Goal: Transaction & Acquisition: Purchase product/service

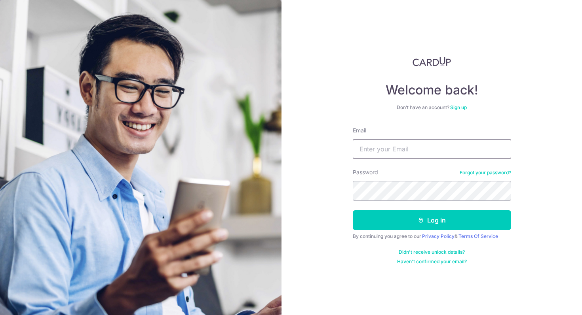
click at [406, 154] on input "Email" at bounding box center [431, 149] width 158 height 20
type input "[EMAIL_ADDRESS][DOMAIN_NAME]"
click at [352, 210] on button "Log in" at bounding box center [431, 220] width 158 height 20
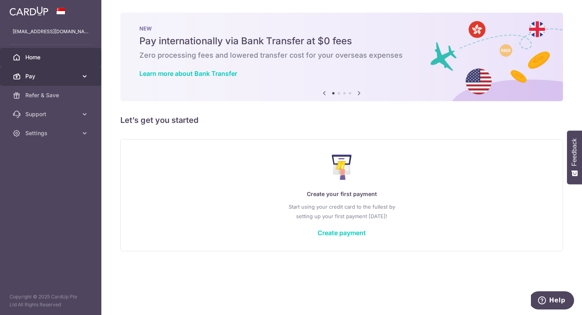
click at [70, 80] on link "Pay" at bounding box center [50, 76] width 101 height 19
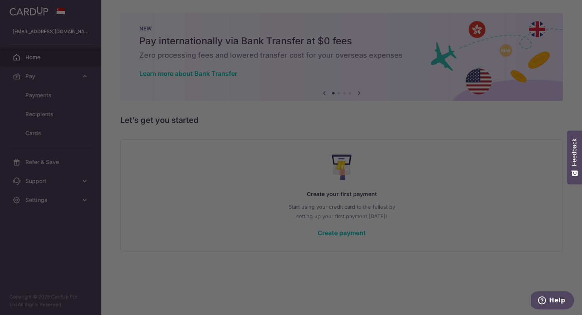
click at [39, 99] on div at bounding box center [293, 159] width 587 height 318
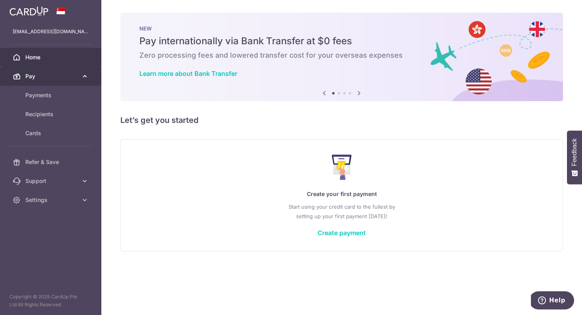
click at [57, 76] on span "Pay" at bounding box center [51, 76] width 52 height 8
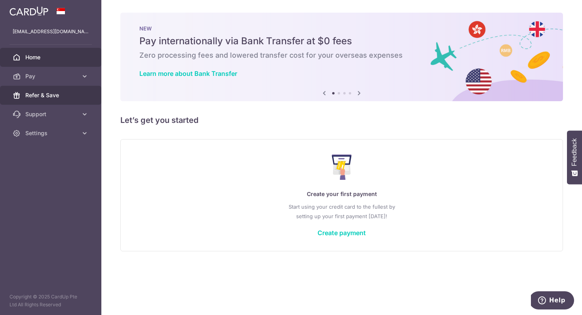
click at [54, 93] on span "Refer & Save" at bounding box center [51, 95] width 52 height 8
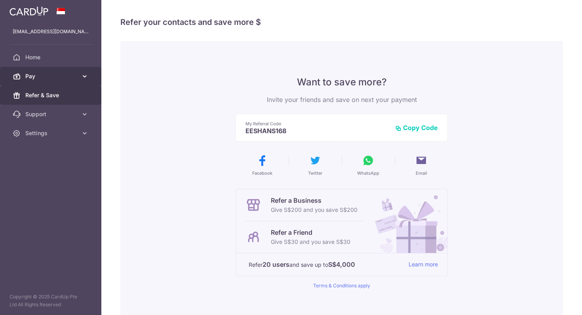
click at [62, 82] on link "Pay" at bounding box center [50, 76] width 101 height 19
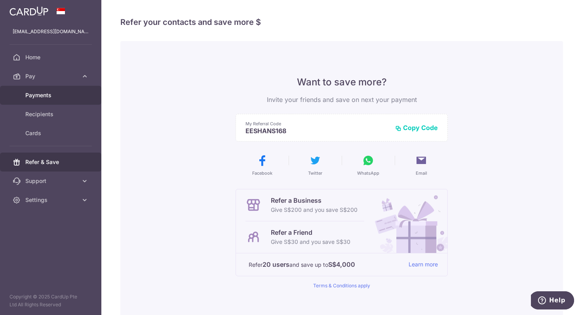
click at [64, 98] on span "Payments" at bounding box center [51, 95] width 52 height 8
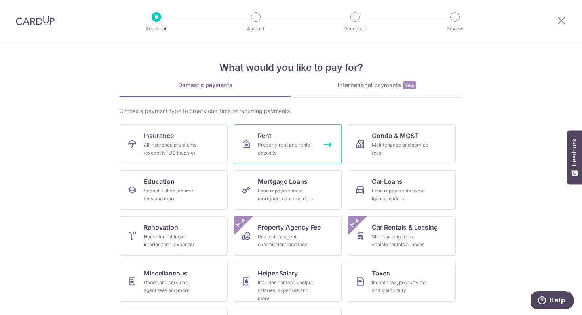
click at [312, 141] on div "Property rent and rental deposits" at bounding box center [286, 149] width 57 height 16
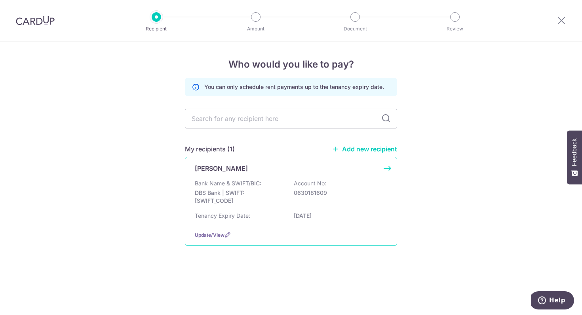
click at [321, 195] on p "0630181609" at bounding box center [338, 193] width 89 height 8
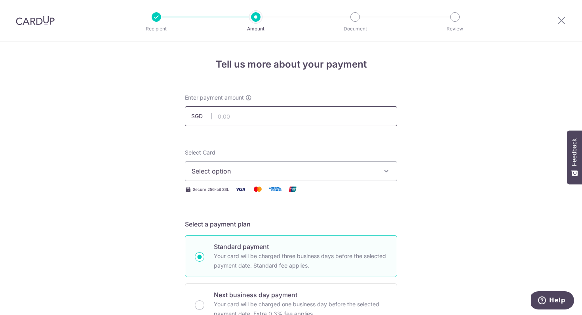
click at [282, 112] on input "text" at bounding box center [291, 116] width 212 height 20
type input "6,700.00"
click at [295, 170] on span "Select option" at bounding box center [283, 171] width 184 height 9
click at [282, 195] on span "Add credit card" at bounding box center [298, 193] width 184 height 8
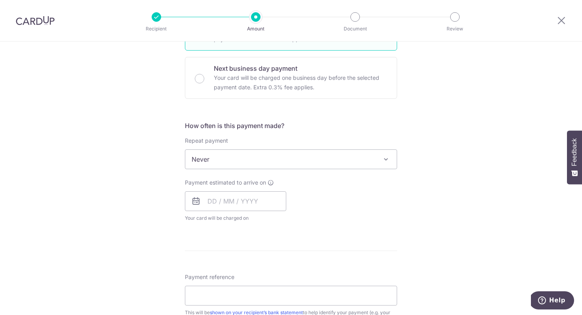
scroll to position [448, 0]
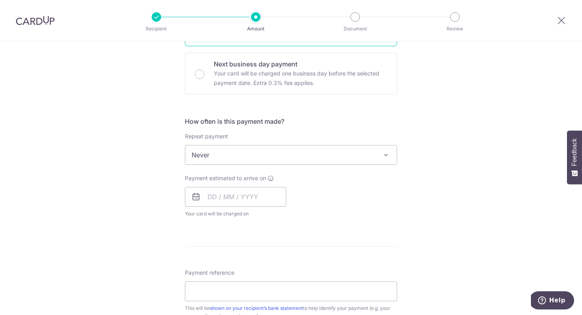
click at [346, 153] on span "Never" at bounding box center [290, 155] width 211 height 19
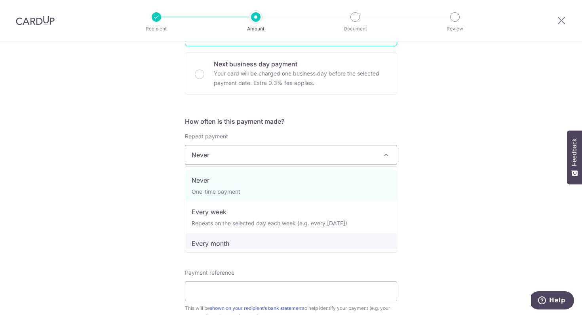
select select "3"
type input "08/02/2026"
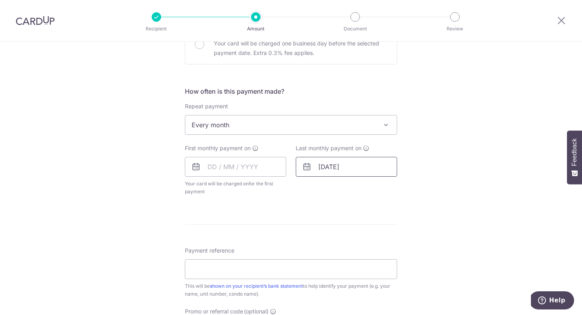
scroll to position [421, 0]
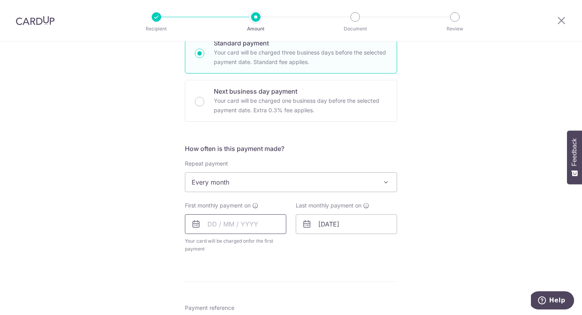
click at [265, 228] on input "text" at bounding box center [235, 224] width 101 height 20
click at [236, 297] on link "9" at bounding box center [232, 296] width 13 height 13
type input "09/09/2025"
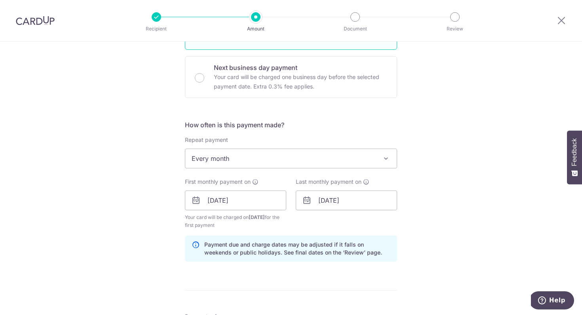
scroll to position [451, 0]
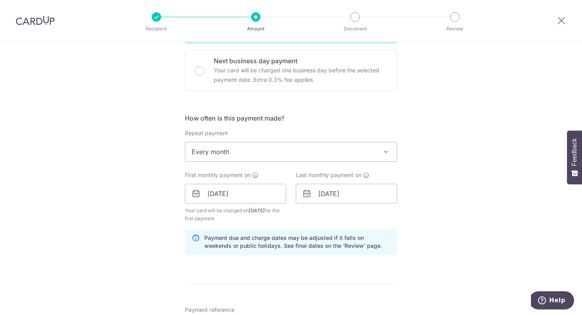
click at [324, 241] on p "Payment due and charge dates may be adjusted if it falls on weekends or public …" at bounding box center [297, 242] width 186 height 16
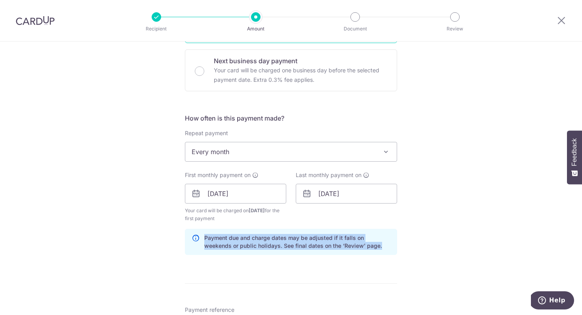
click at [364, 240] on p "Payment due and charge dates may be adjusted if it falls on weekends or public …" at bounding box center [297, 242] width 186 height 16
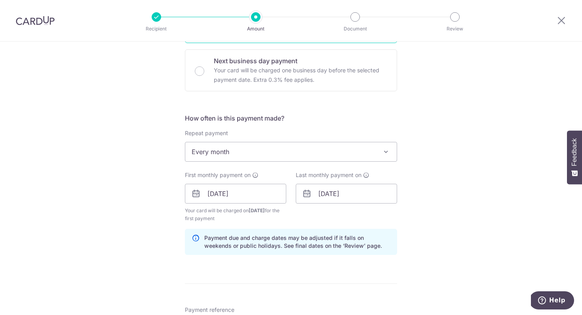
click at [315, 243] on p "Payment due and charge dates may be adjusted if it falls on weekends or public …" at bounding box center [297, 242] width 186 height 16
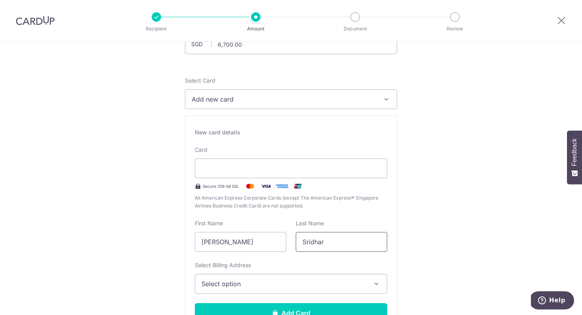
scroll to position [39, 0]
